Goal: Find specific page/section: Find specific page/section

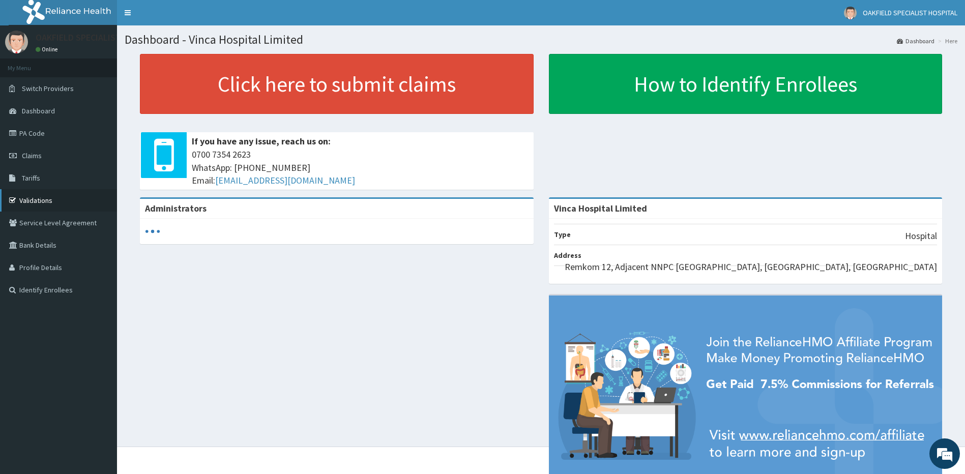
click at [32, 198] on link "Validations" at bounding box center [58, 200] width 117 height 22
click at [36, 199] on link "Validations" at bounding box center [58, 200] width 117 height 22
